Goal: Find specific page/section: Find specific page/section

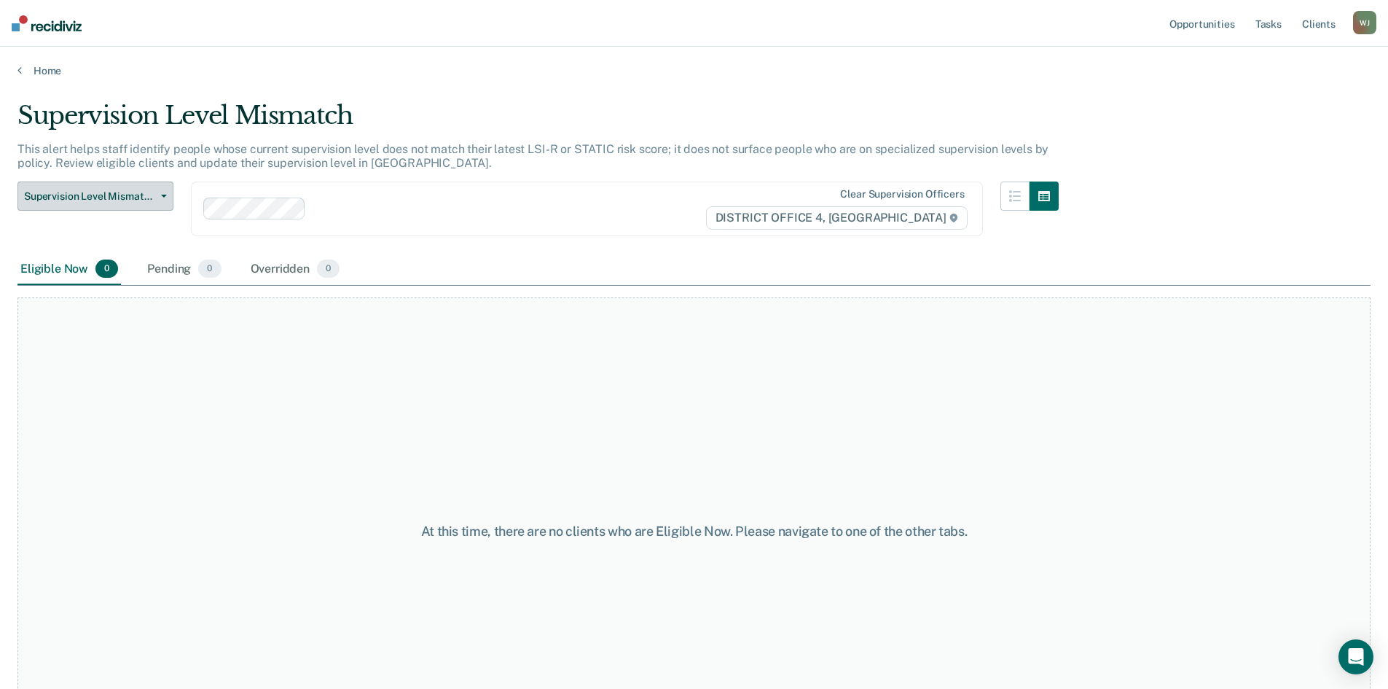
click at [160, 195] on span "button" at bounding box center [161, 196] width 12 height 3
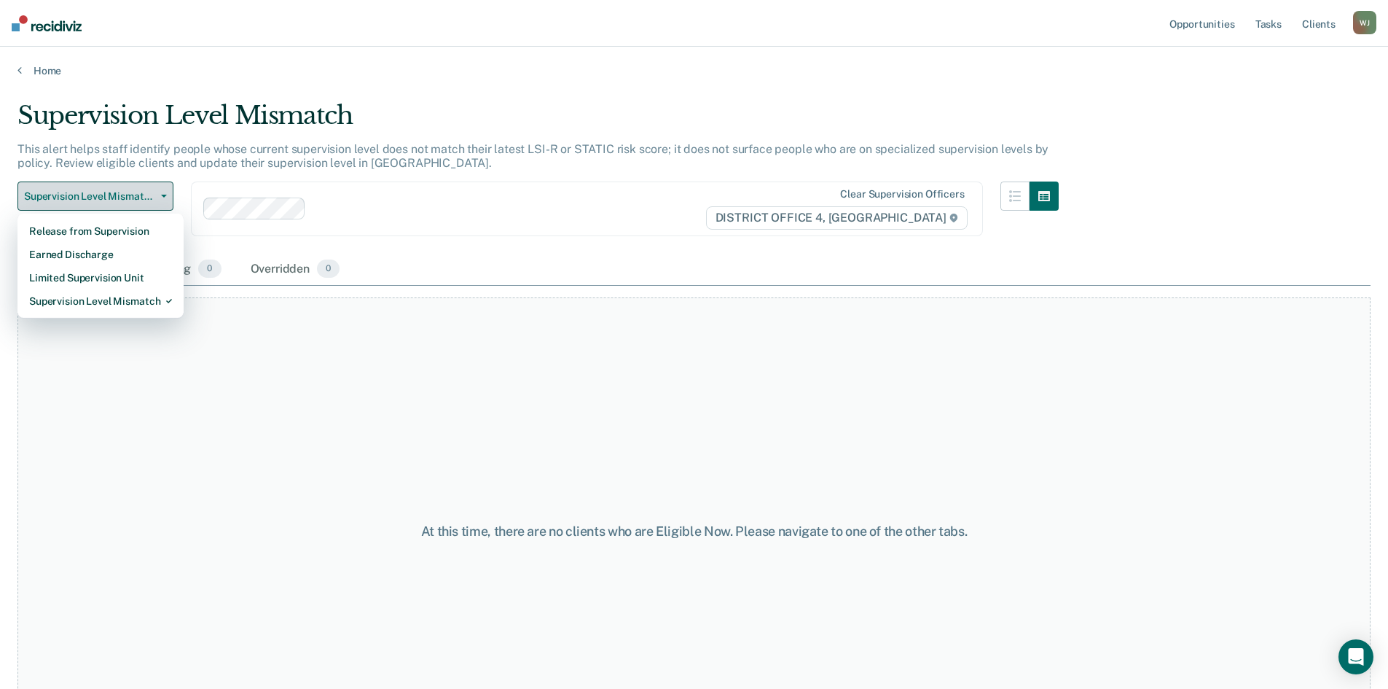
click at [160, 192] on button "Supervision Level Mismatch" at bounding box center [95, 195] width 156 height 29
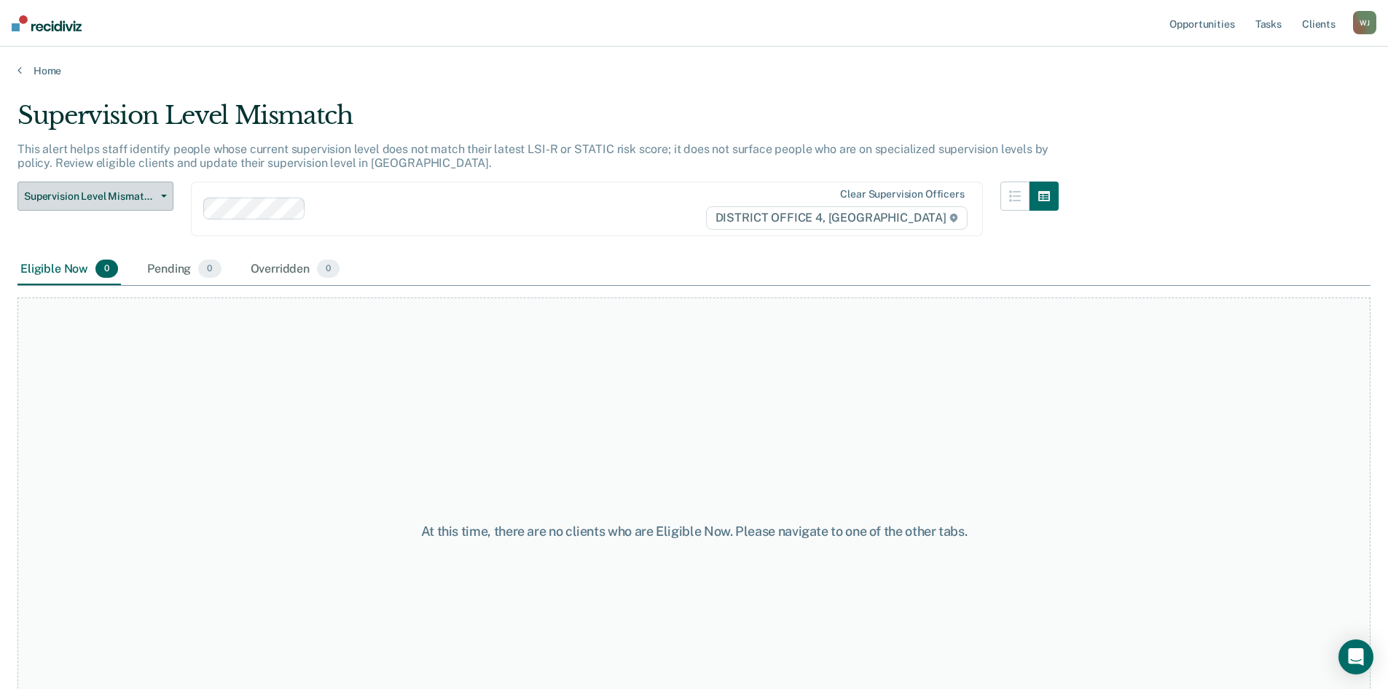
click at [101, 199] on span "Supervision Level Mismatch" at bounding box center [89, 196] width 131 height 12
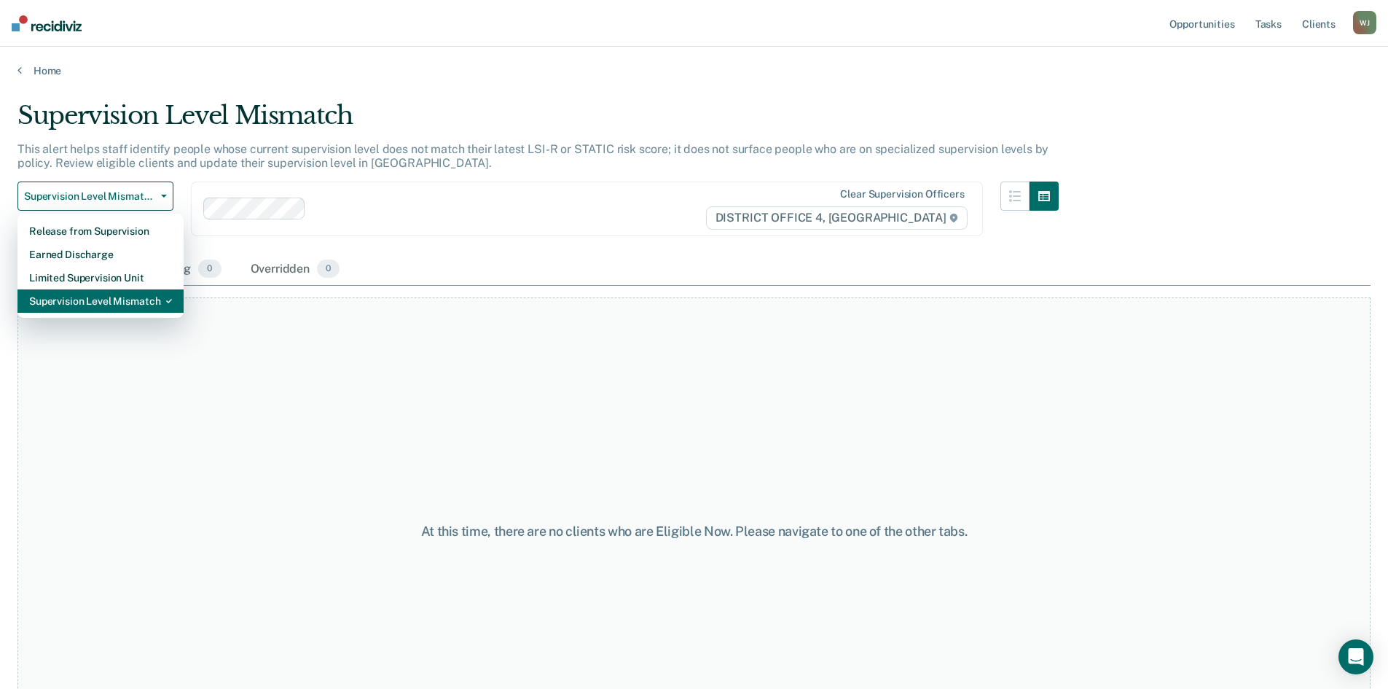
click at [110, 305] on div "Supervision Level Mismatch" at bounding box center [100, 300] width 143 height 23
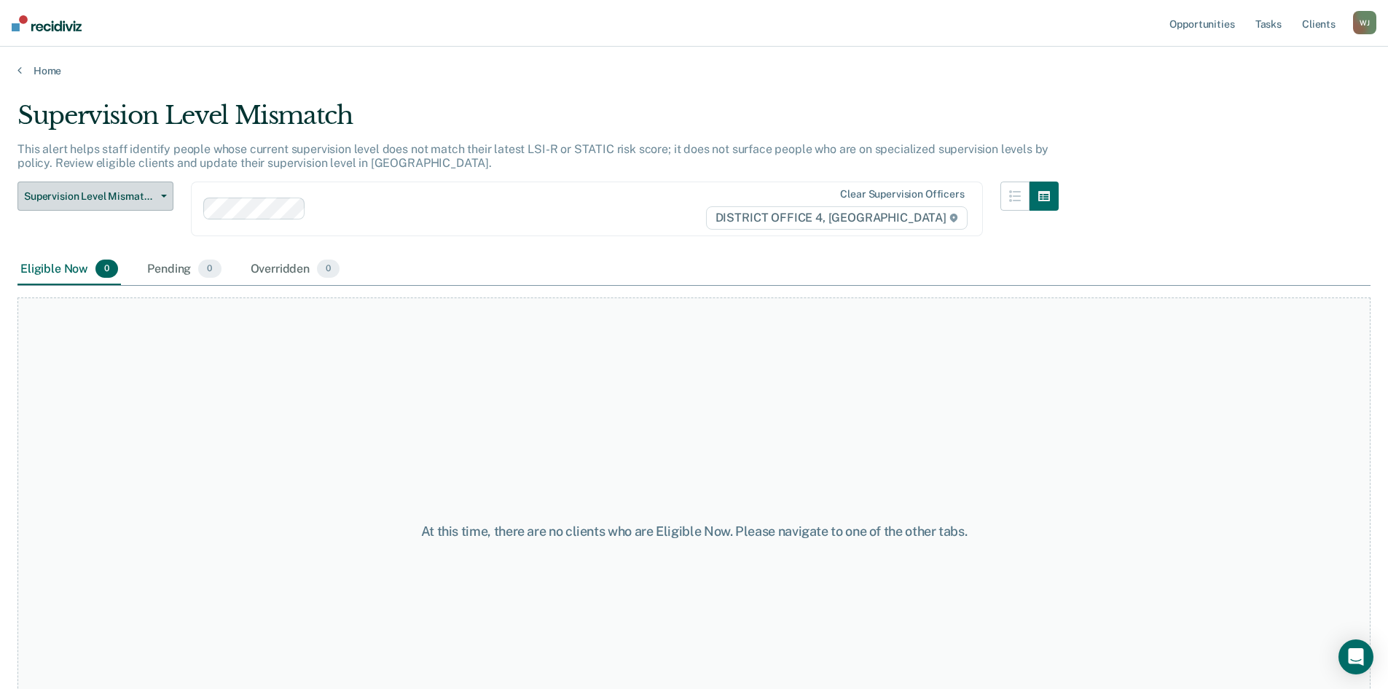
click at [115, 202] on span "Supervision Level Mismatch" at bounding box center [89, 196] width 131 height 12
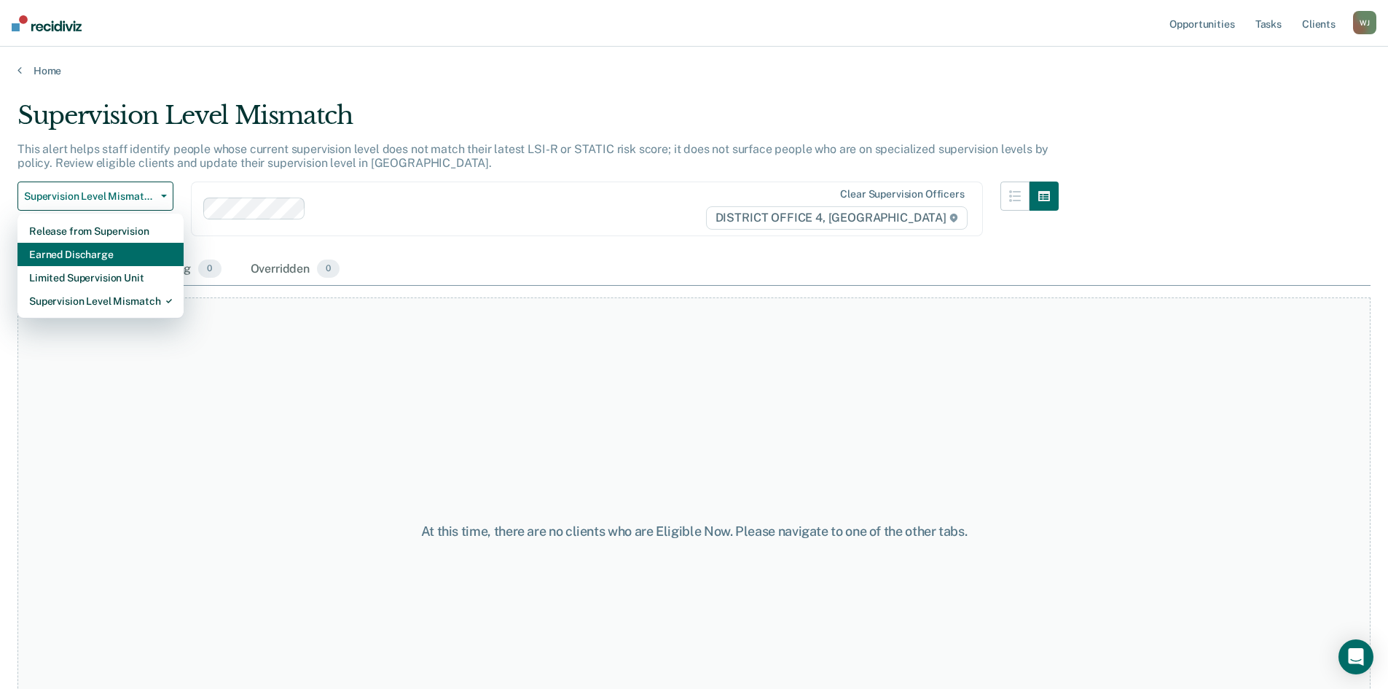
click at [103, 243] on div "Earned Discharge" at bounding box center [100, 254] width 143 height 23
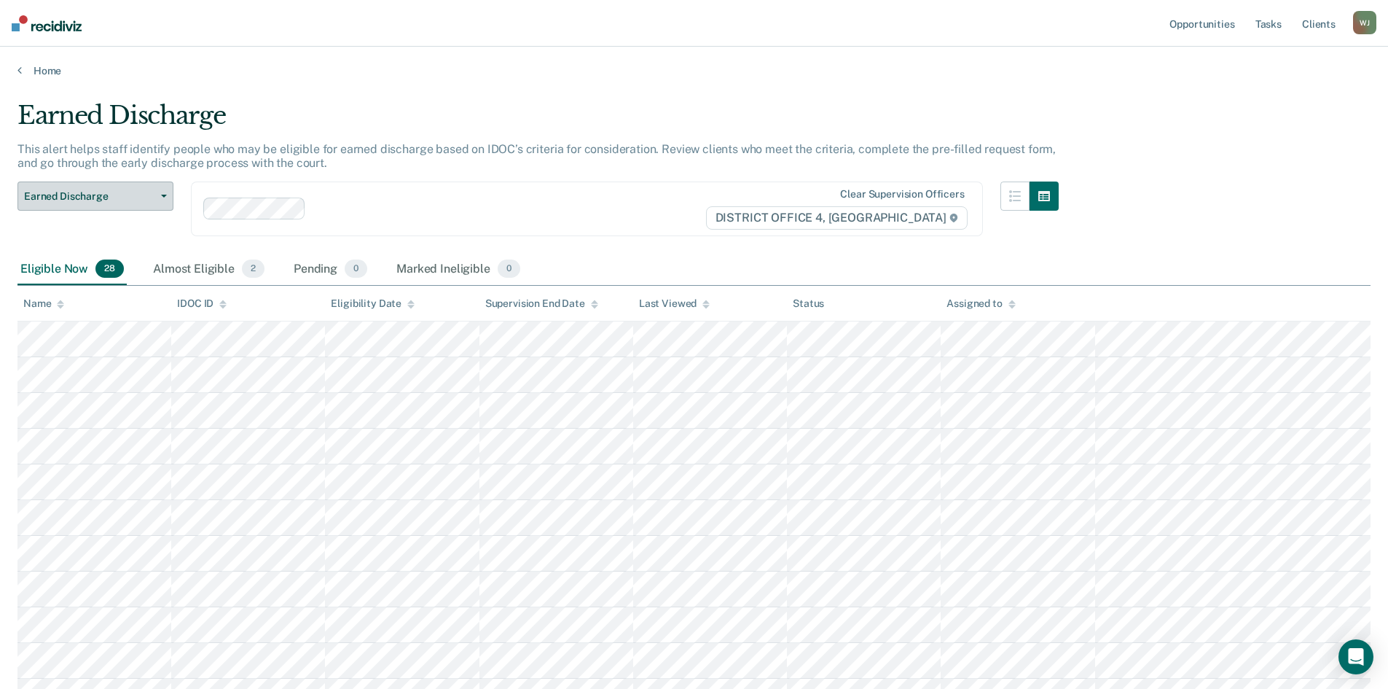
click at [89, 205] on button "Earned Discharge" at bounding box center [95, 195] width 156 height 29
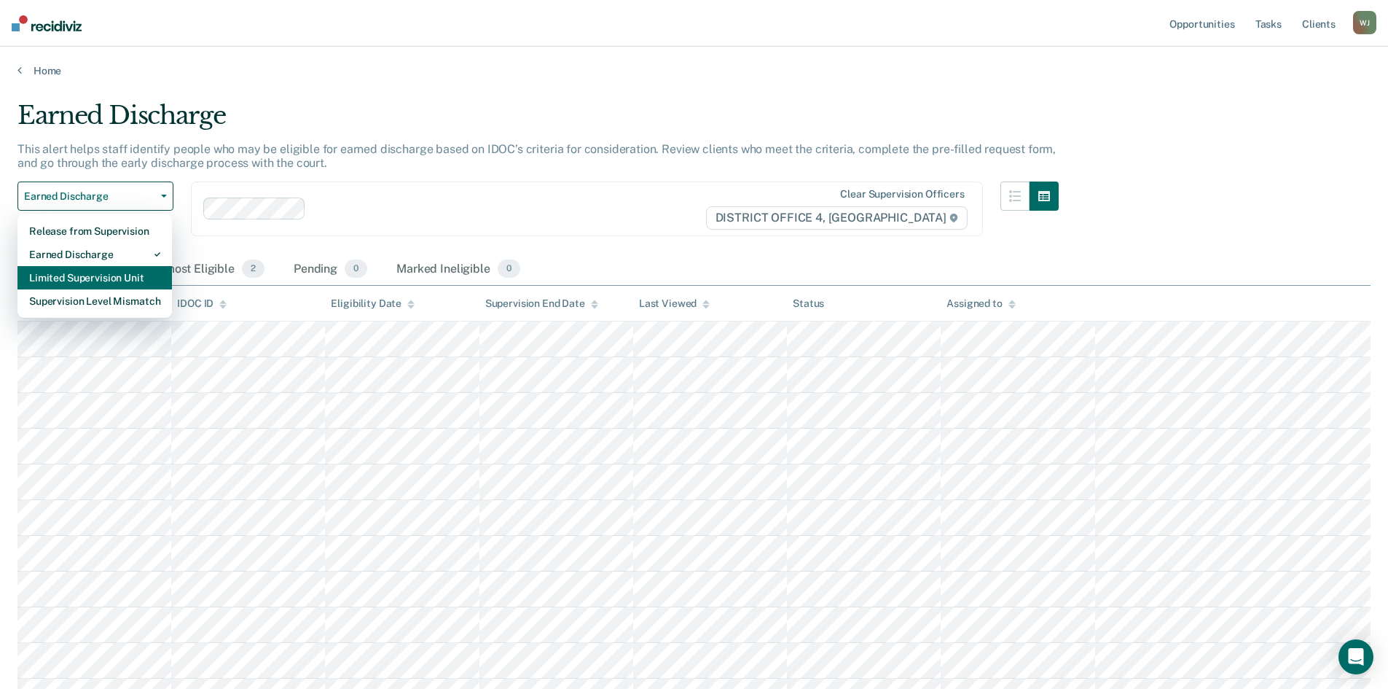
click at [121, 283] on div "Limited Supervision Unit" at bounding box center [94, 277] width 131 height 23
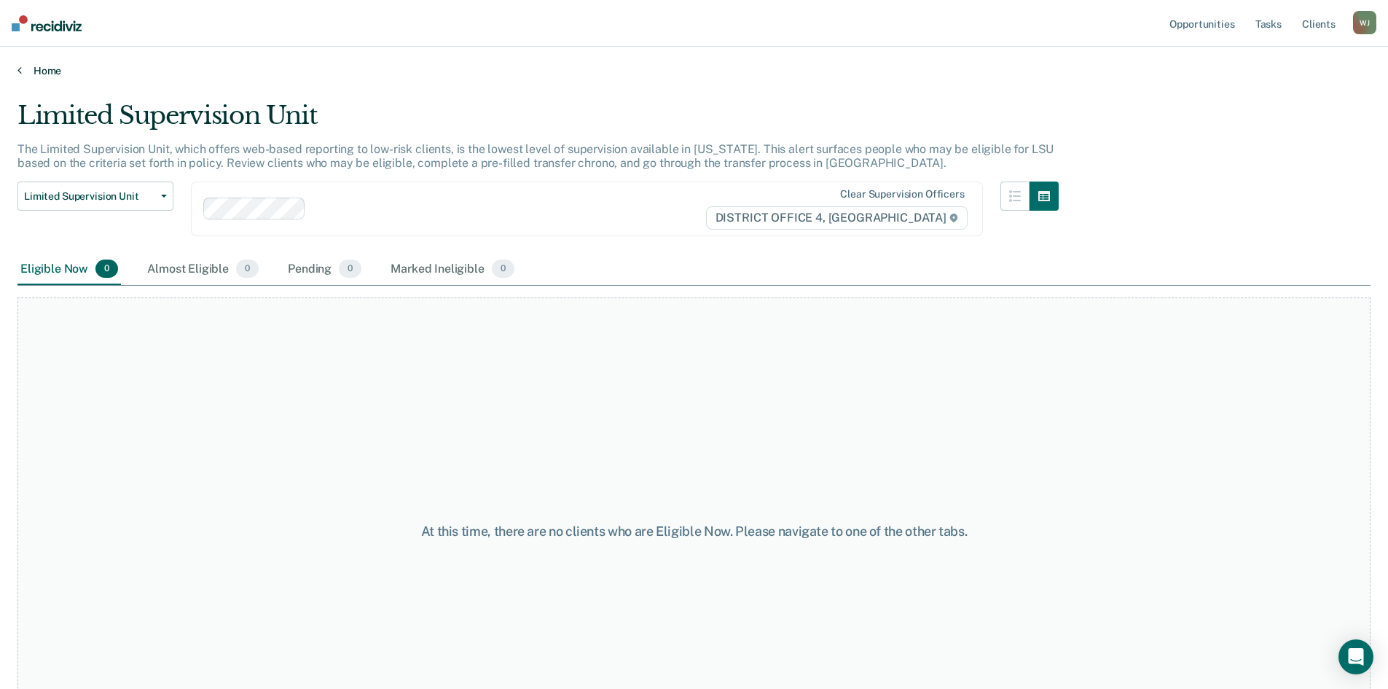
click at [44, 76] on link "Home" at bounding box center [693, 70] width 1353 height 13
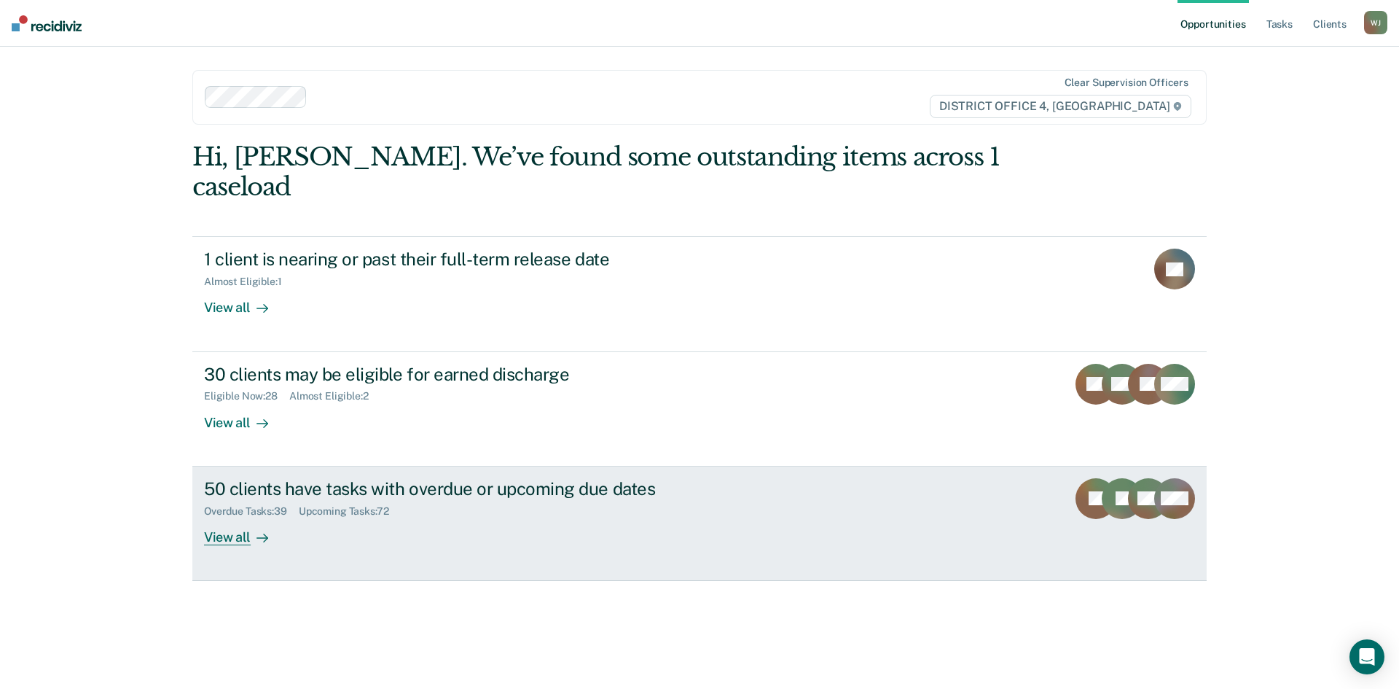
click at [657, 500] on div "50 clients have tasks with overdue or upcoming due dates Overdue Tasks : 39 Upc…" at bounding box center [477, 511] width 547 height 67
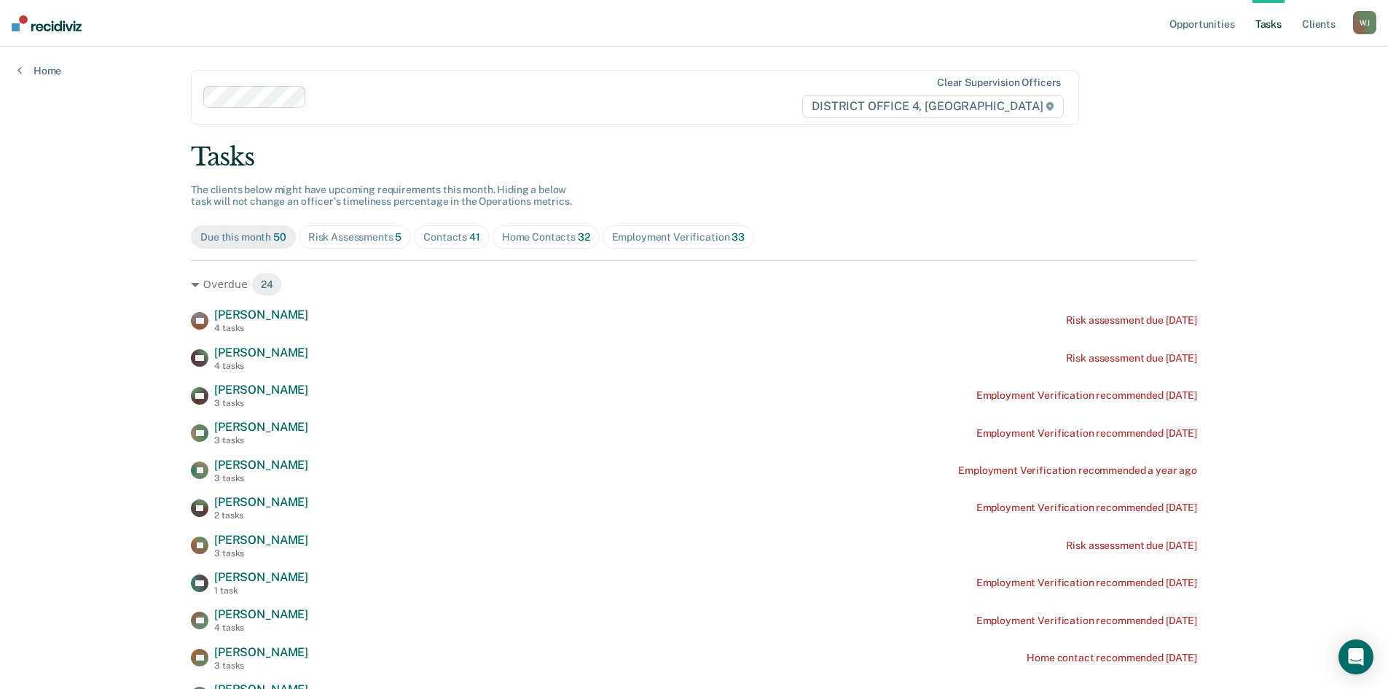
click at [536, 240] on div "Home Contacts 32" at bounding box center [546, 237] width 88 height 12
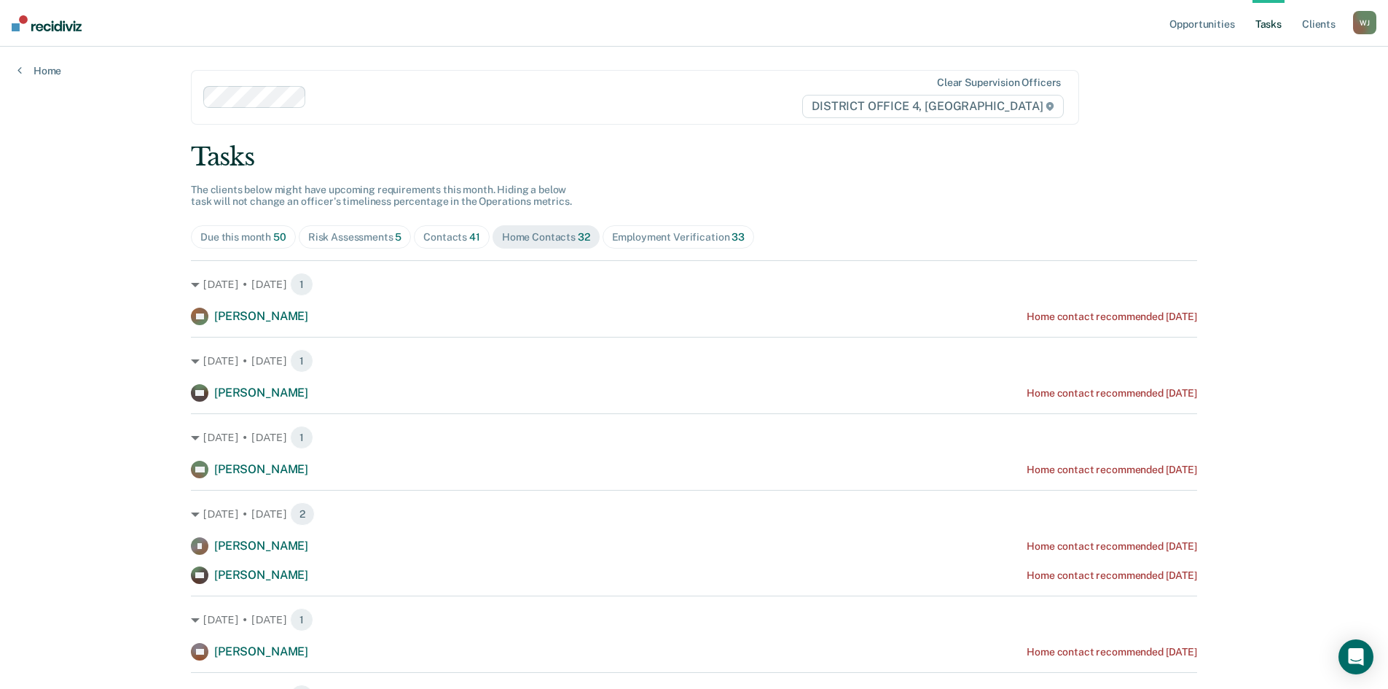
click at [647, 238] on div "Employment Verification 33" at bounding box center [678, 237] width 133 height 12
